Goal: Ask a question

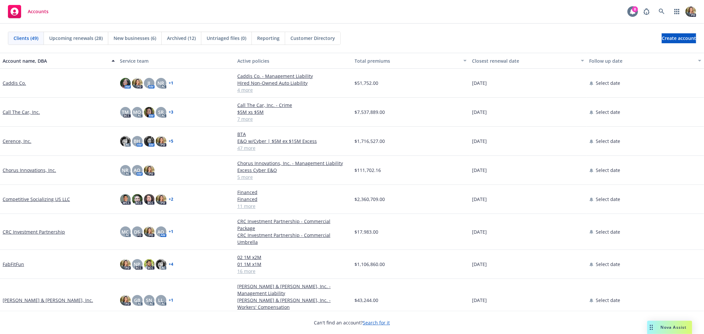
click at [631, 9] on icon at bounding box center [632, 11] width 7 height 7
click at [14, 261] on link "FabFitFun" at bounding box center [13, 264] width 21 height 7
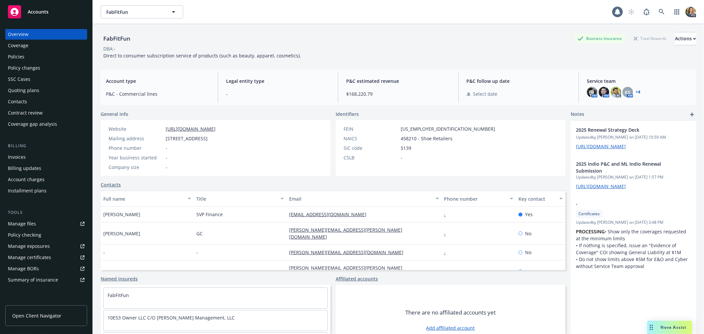
click at [675, 330] on div "Nova Assist" at bounding box center [669, 327] width 45 height 13
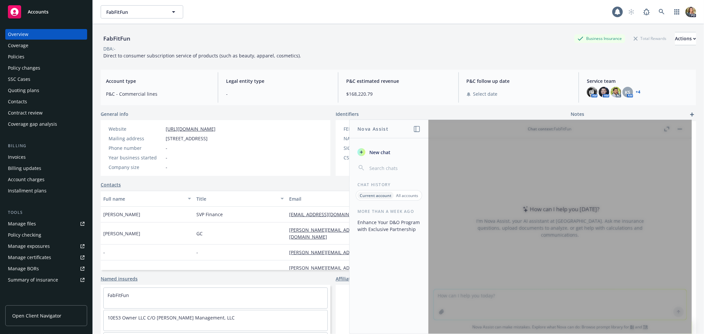
click at [454, 296] on div at bounding box center [559, 227] width 263 height 214
click at [680, 129] on div at bounding box center [559, 227] width 263 height 214
click at [34, 15] on div "Accounts" at bounding box center [46, 11] width 77 height 13
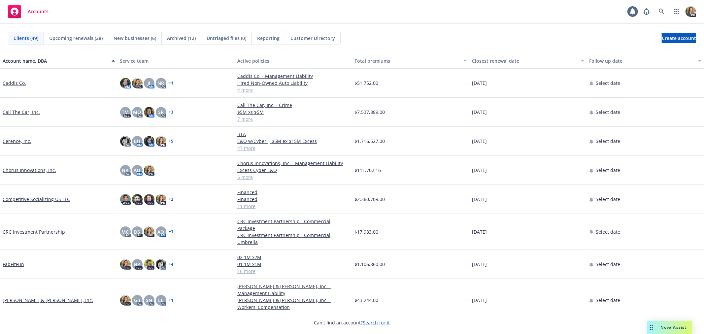
click at [14, 142] on link "Cerence, Inc." at bounding box center [17, 141] width 29 height 7
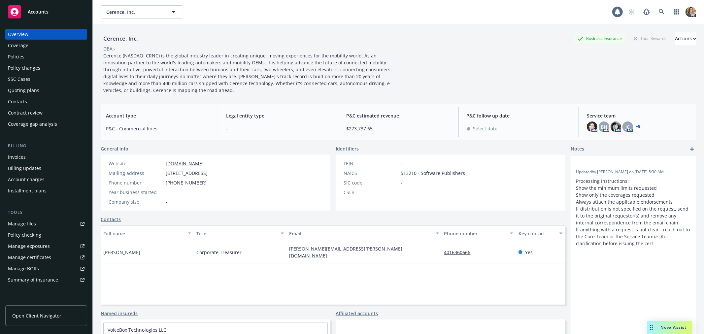
click at [672, 330] on div "Nova Assist" at bounding box center [669, 327] width 45 height 13
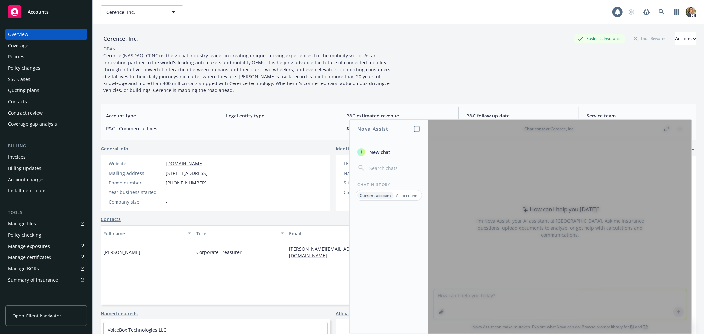
click at [512, 296] on div at bounding box center [559, 227] width 263 height 214
click at [376, 153] on span "New chat" at bounding box center [379, 152] width 22 height 7
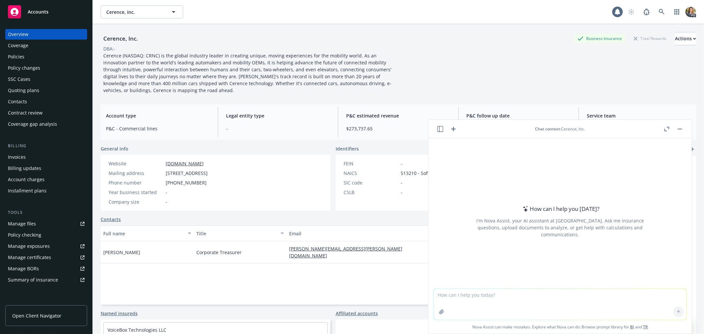
click at [457, 292] on textarea at bounding box center [559, 304] width 253 height 31
type textarea "using this account how much commission are we receiving for the Cyber and E&O p…"
click at [676, 313] on icon at bounding box center [678, 311] width 5 height 5
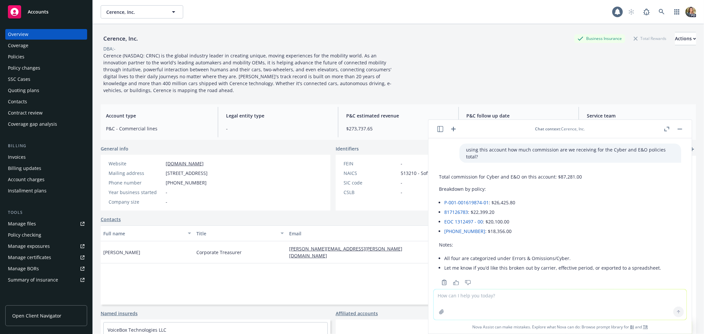
scroll to position [7, 0]
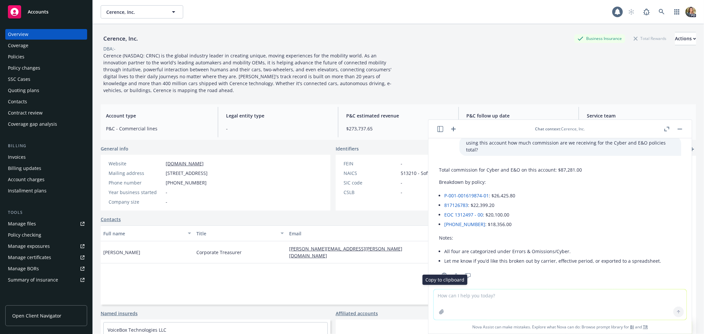
click at [444, 272] on icon "Copy to clipboard" at bounding box center [444, 275] width 6 height 6
click at [455, 273] on icon "button" at bounding box center [456, 275] width 6 height 5
